Goal: Task Accomplishment & Management: Complete application form

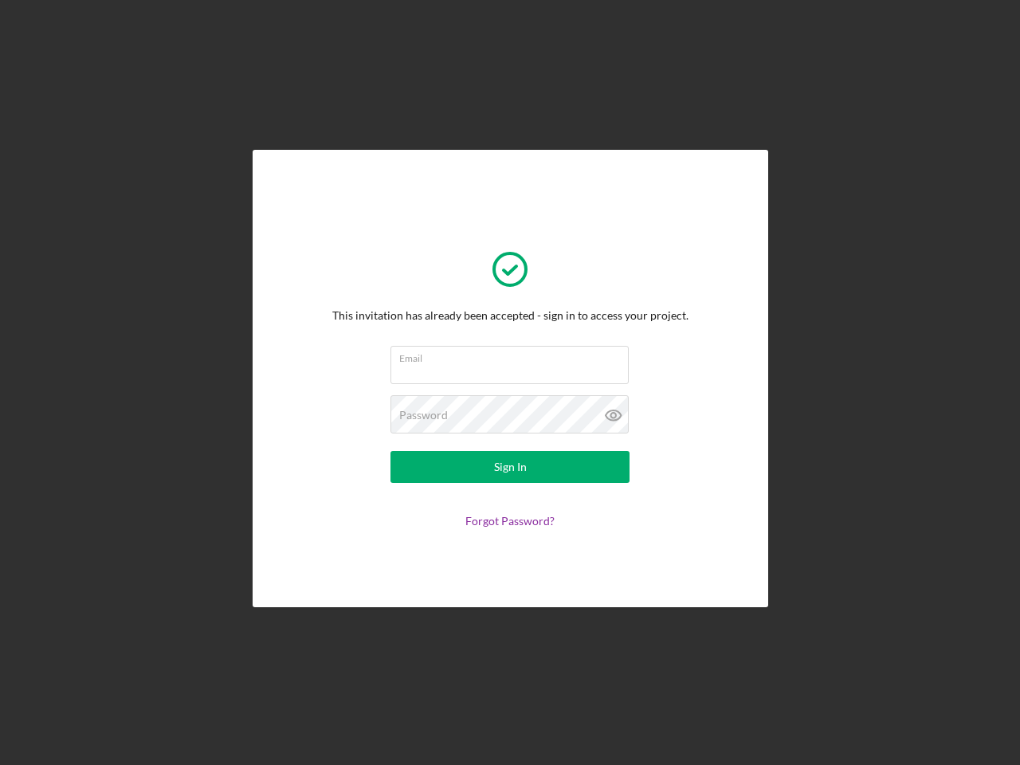
click at [510, 382] on input "Email" at bounding box center [509, 365] width 238 height 38
click at [614, 415] on icon at bounding box center [614, 415] width 40 height 40
